Goal: Obtain resource: Download file/media

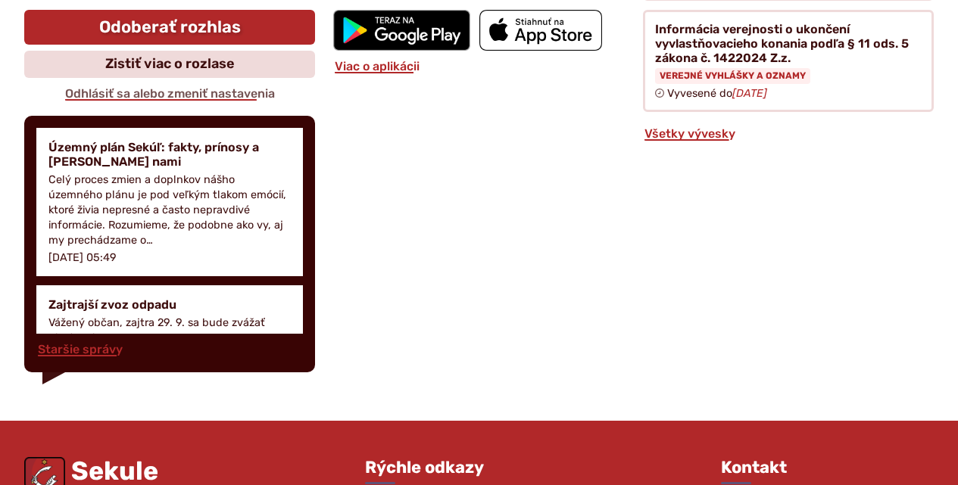
scroll to position [2271, 0]
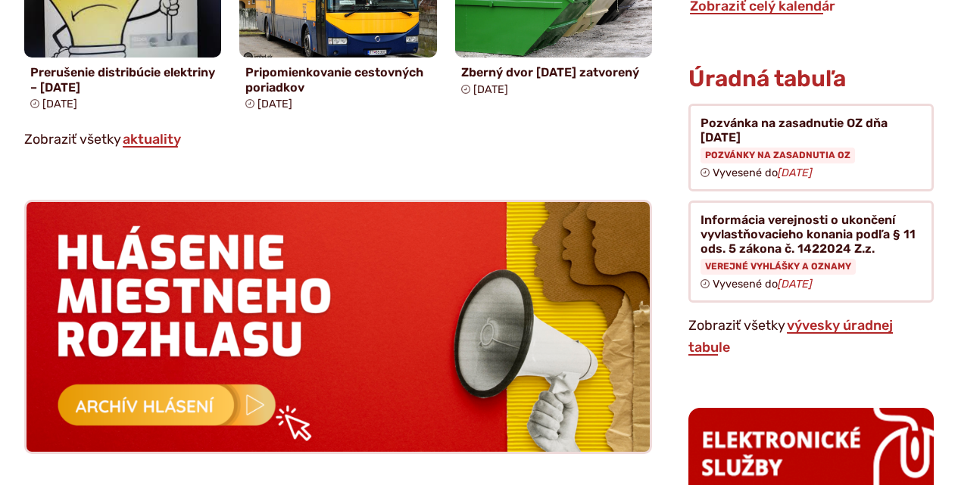
scroll to position [1363, 0]
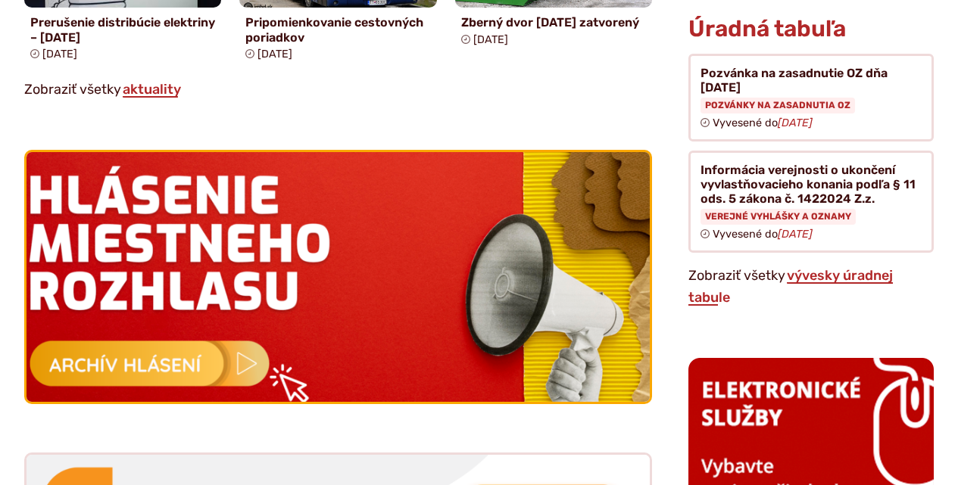
click at [251, 362] on img at bounding box center [337, 277] width 685 height 276
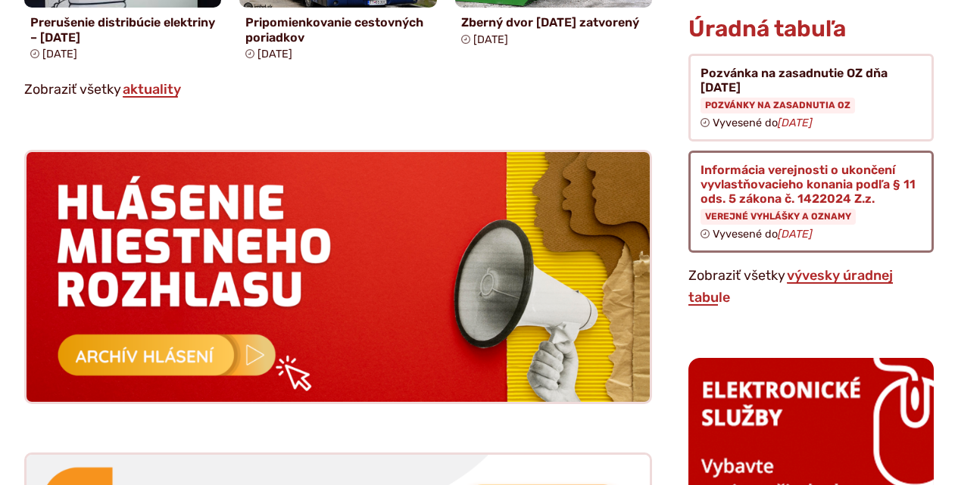
click at [767, 170] on figure at bounding box center [810, 202] width 245 height 102
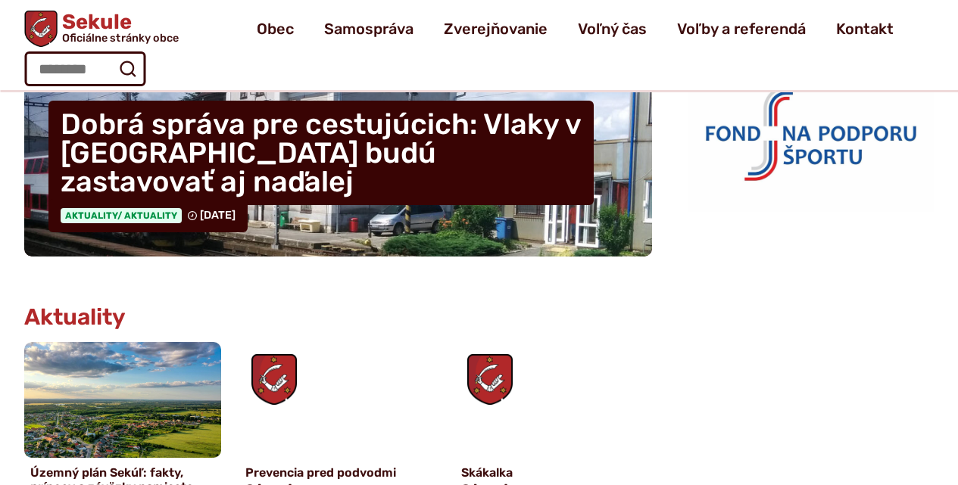
scroll to position [303, 0]
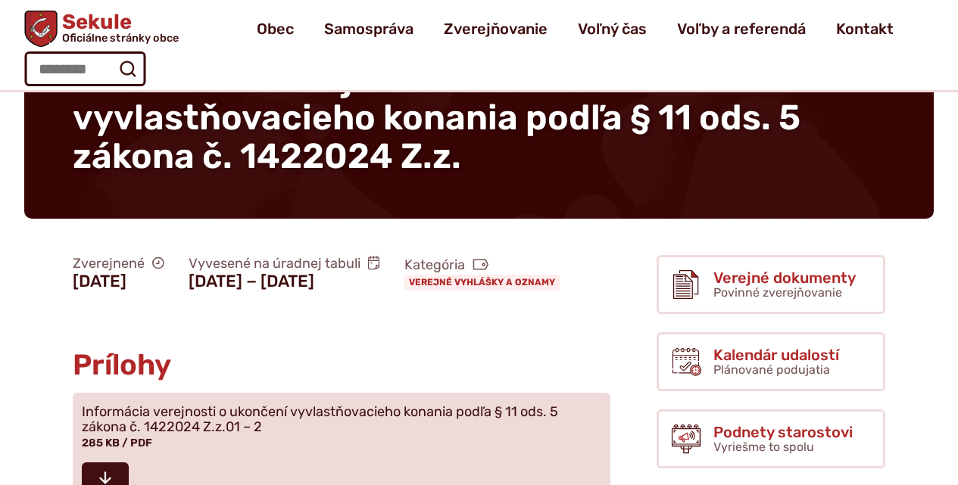
scroll to position [303, 0]
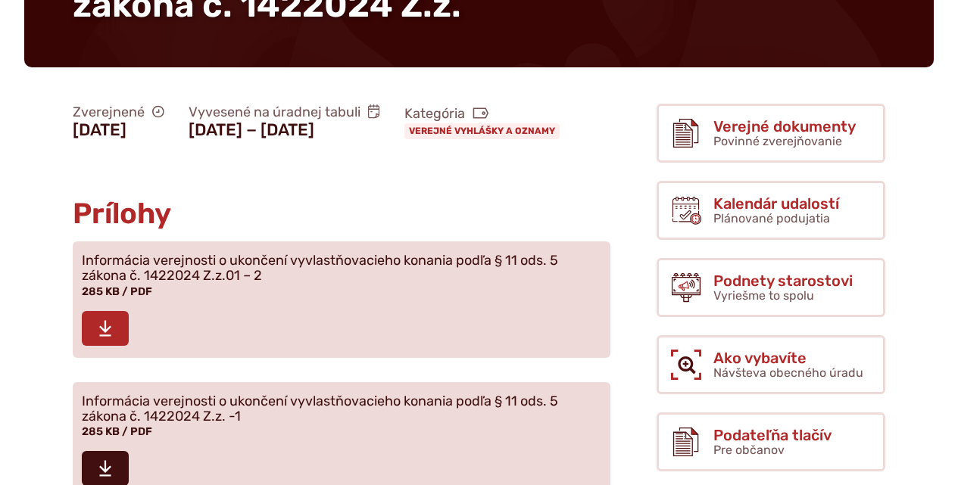
click at [102, 338] on icon at bounding box center [105, 328] width 14 height 18
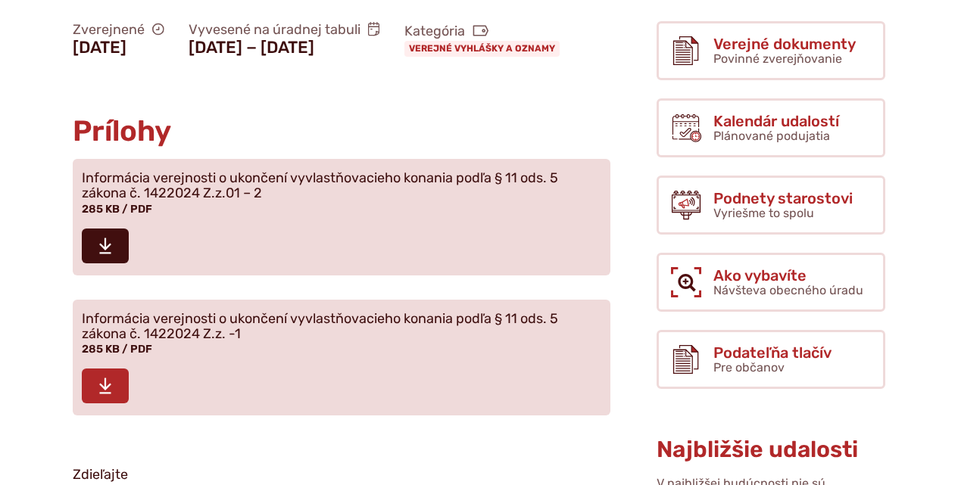
scroll to position [454, 0]
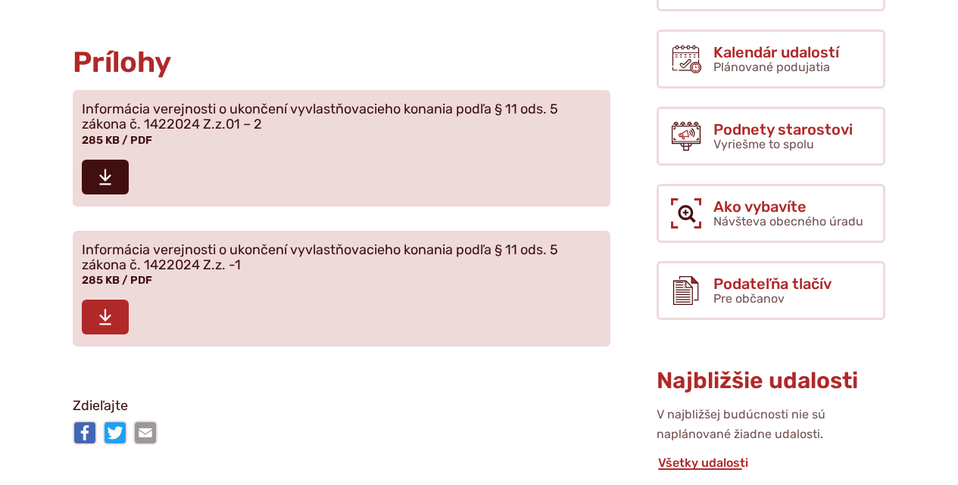
click at [111, 326] on icon at bounding box center [105, 317] width 14 height 18
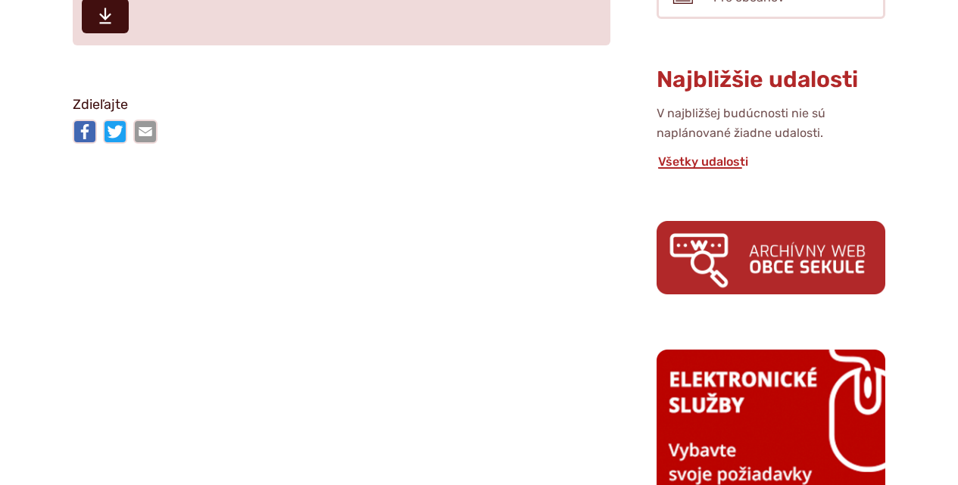
scroll to position [757, 0]
